Goal: Task Accomplishment & Management: Manage account settings

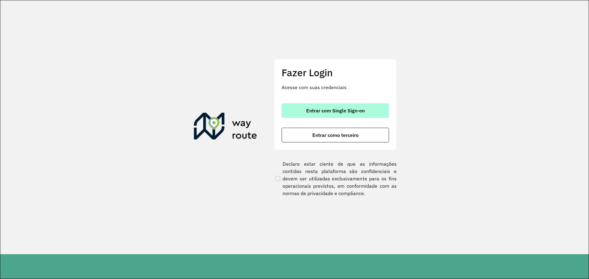
click at [341, 113] on span "Entrar com Single Sign-on" at bounding box center [335, 110] width 59 height 5
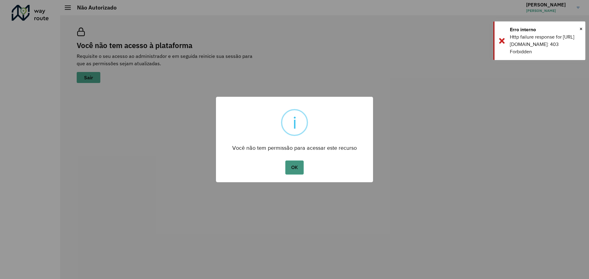
click at [287, 168] on button "OK" at bounding box center [294, 168] width 18 height 14
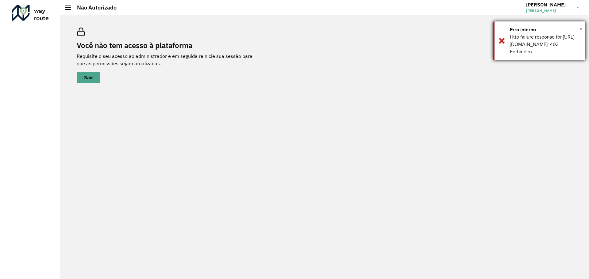
click at [581, 29] on span "×" at bounding box center [580, 28] width 3 height 9
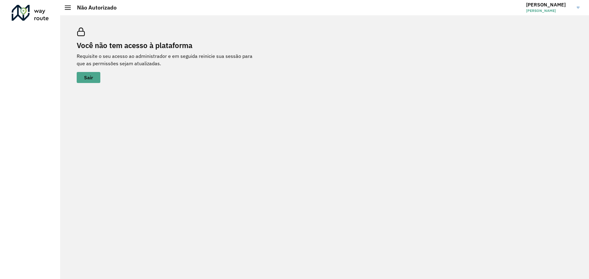
click at [578, 7] on img at bounding box center [578, 8] width 3 height 2
click at [572, 49] on span at bounding box center [569, 49] width 12 height 6
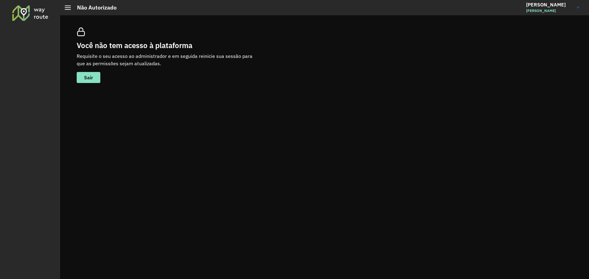
click at [68, 11] on hb-header "Não Autorizado Robson Robson Leandro Pereira Encerrar sessão Modo Noturno" at bounding box center [324, 7] width 529 height 15
click at [68, 9] on span at bounding box center [68, 9] width 6 height 1
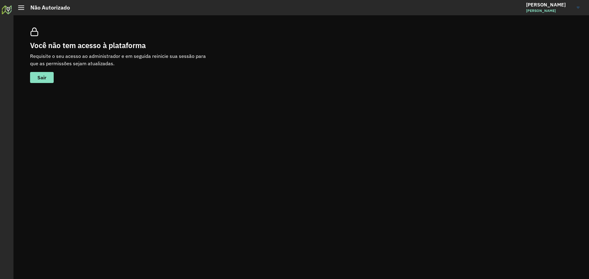
click at [22, 9] on span at bounding box center [21, 9] width 6 height 1
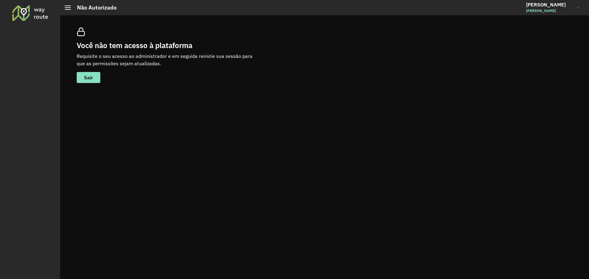
click at [21, 13] on div at bounding box center [30, 13] width 37 height 16
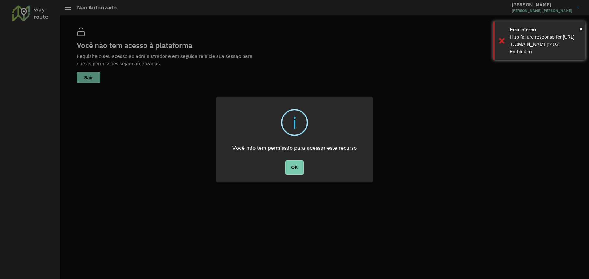
click at [295, 170] on button "OK" at bounding box center [294, 168] width 18 height 14
